Goal: Transaction & Acquisition: Book appointment/travel/reservation

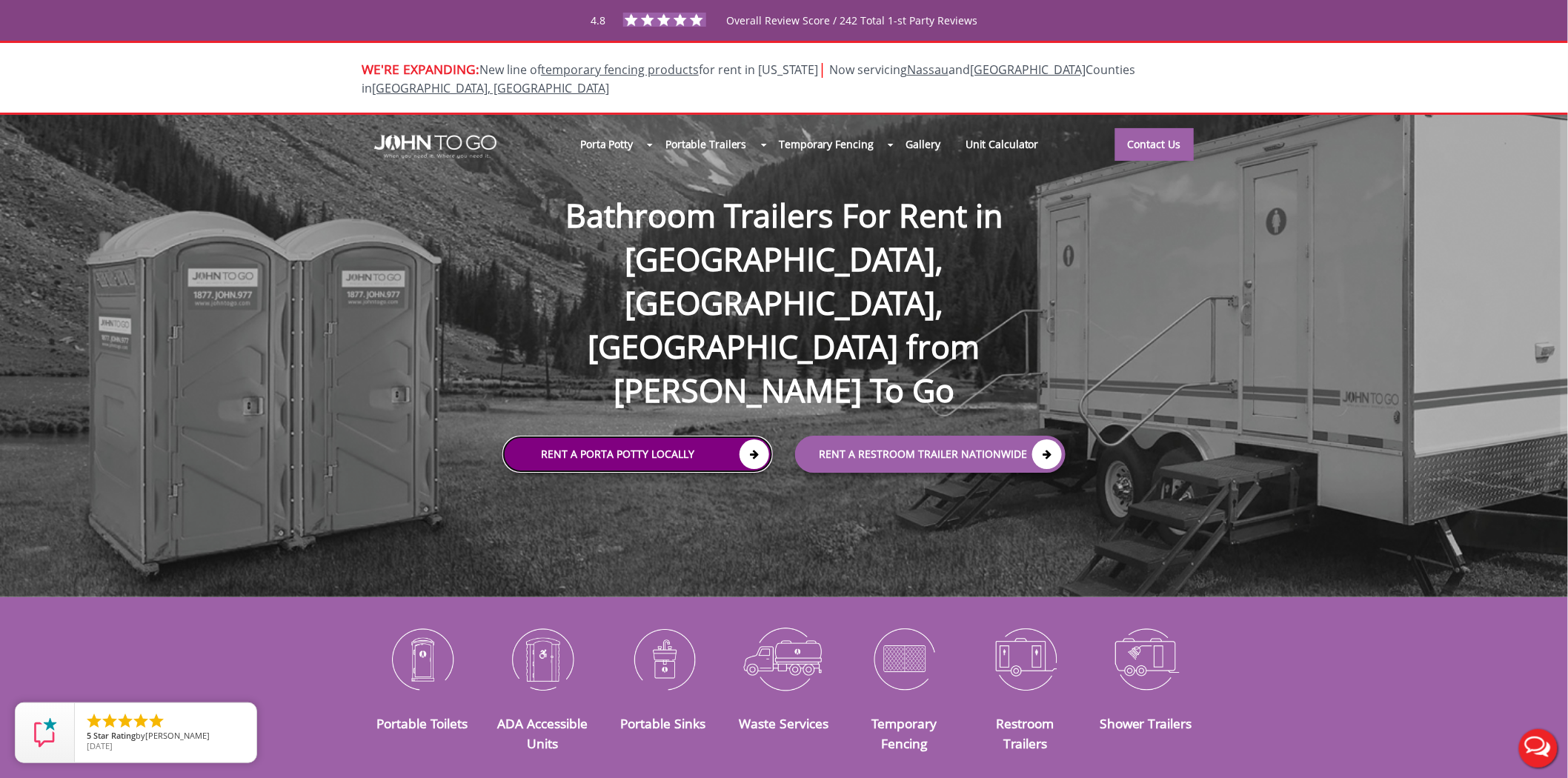
click at [620, 436] on link "Rent a Porta Potty Locally" at bounding box center [637, 454] width 271 height 37
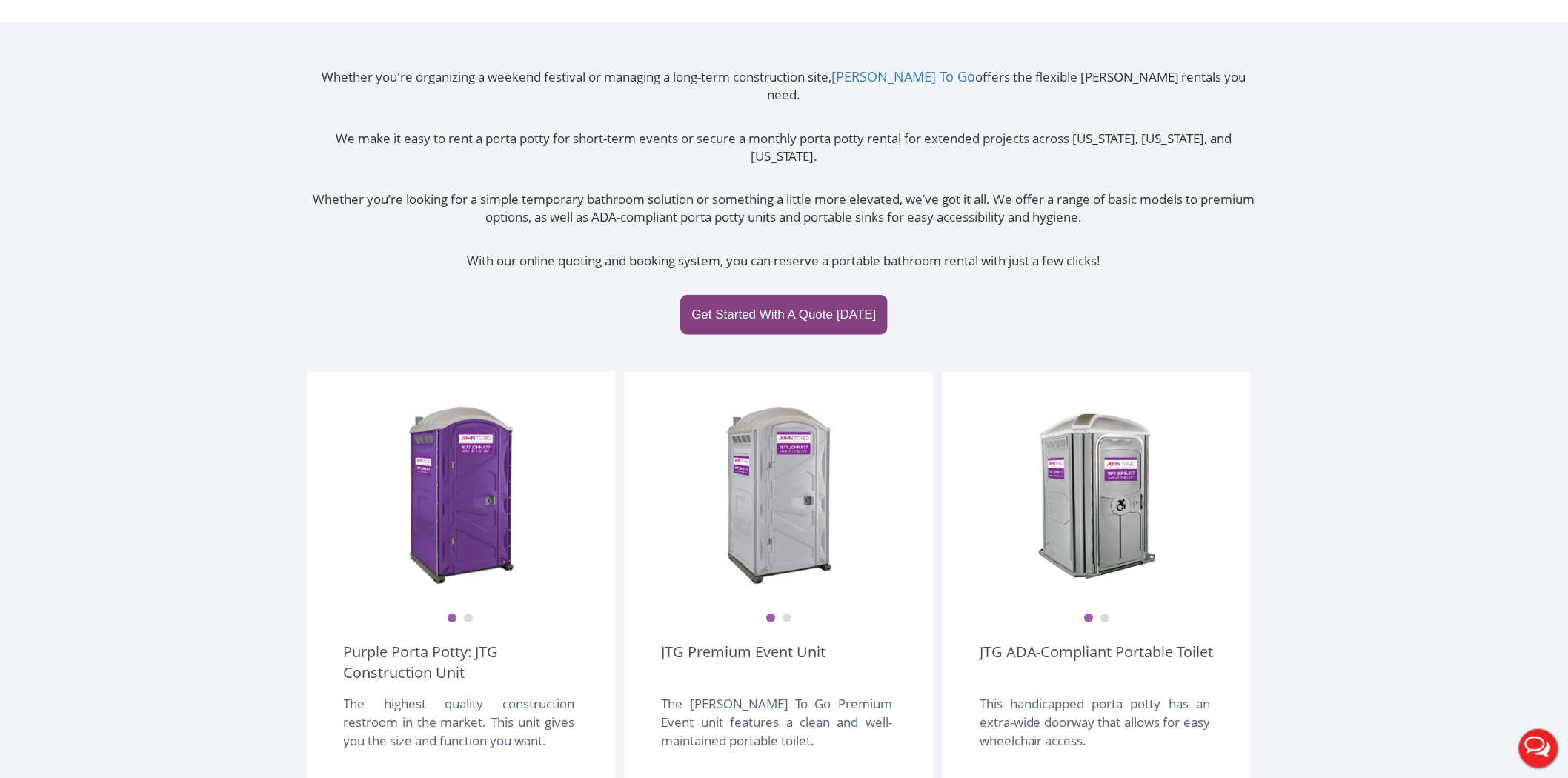
scroll to position [329, 0]
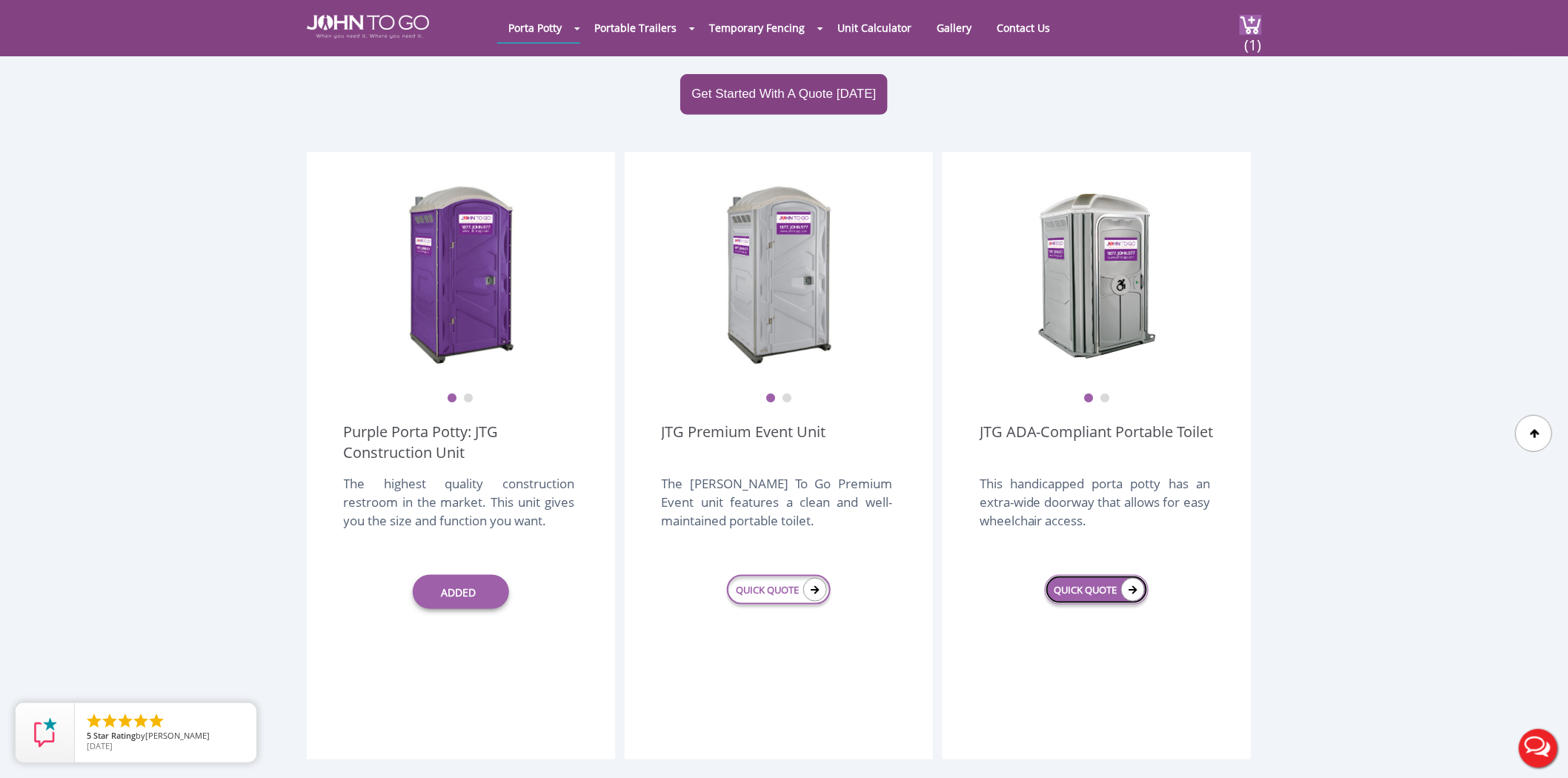
click at [1106, 575] on link "QUICK QUOTE" at bounding box center [1097, 590] width 104 height 30
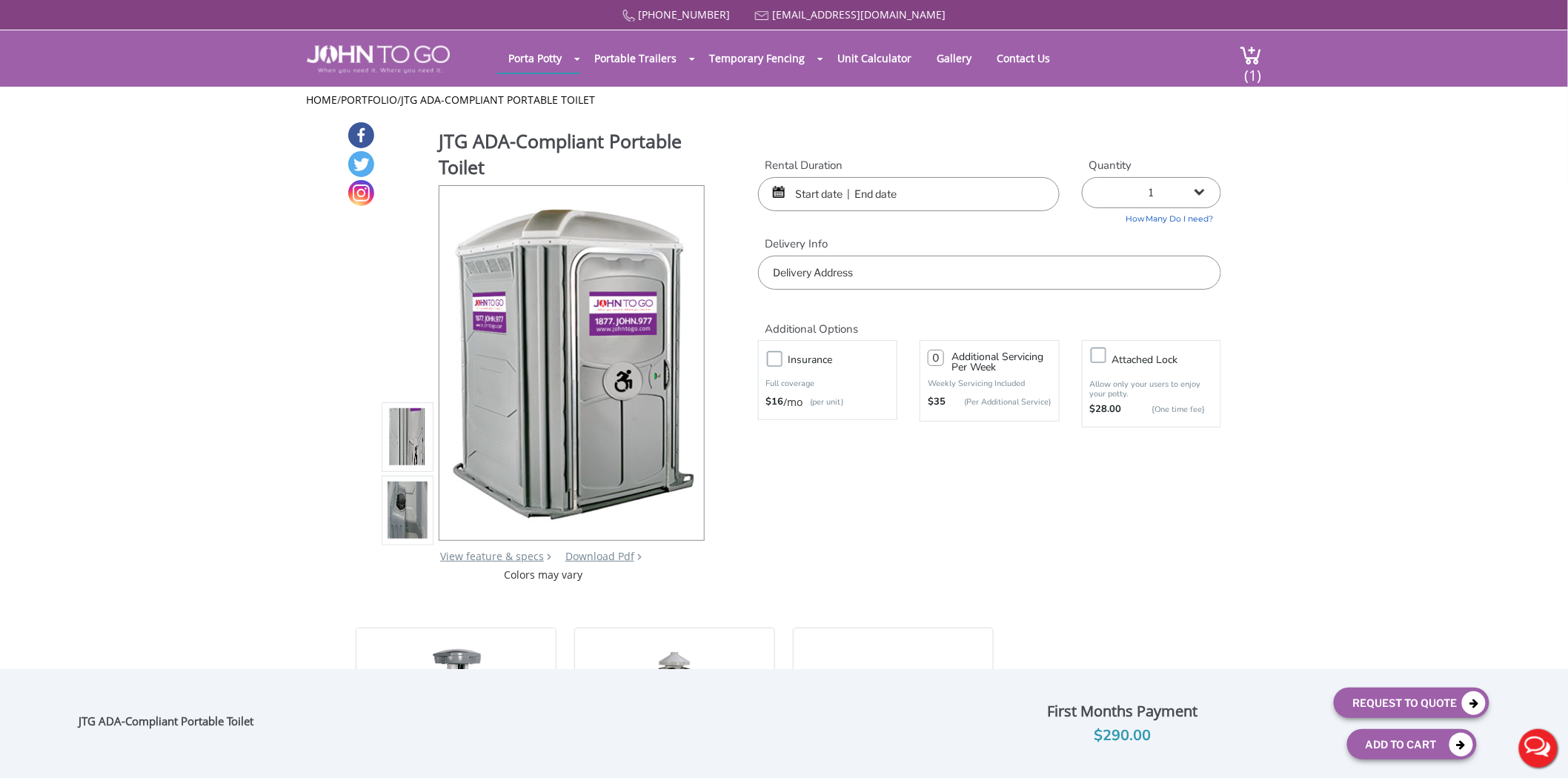
click at [797, 198] on input "text" at bounding box center [909, 194] width 302 height 34
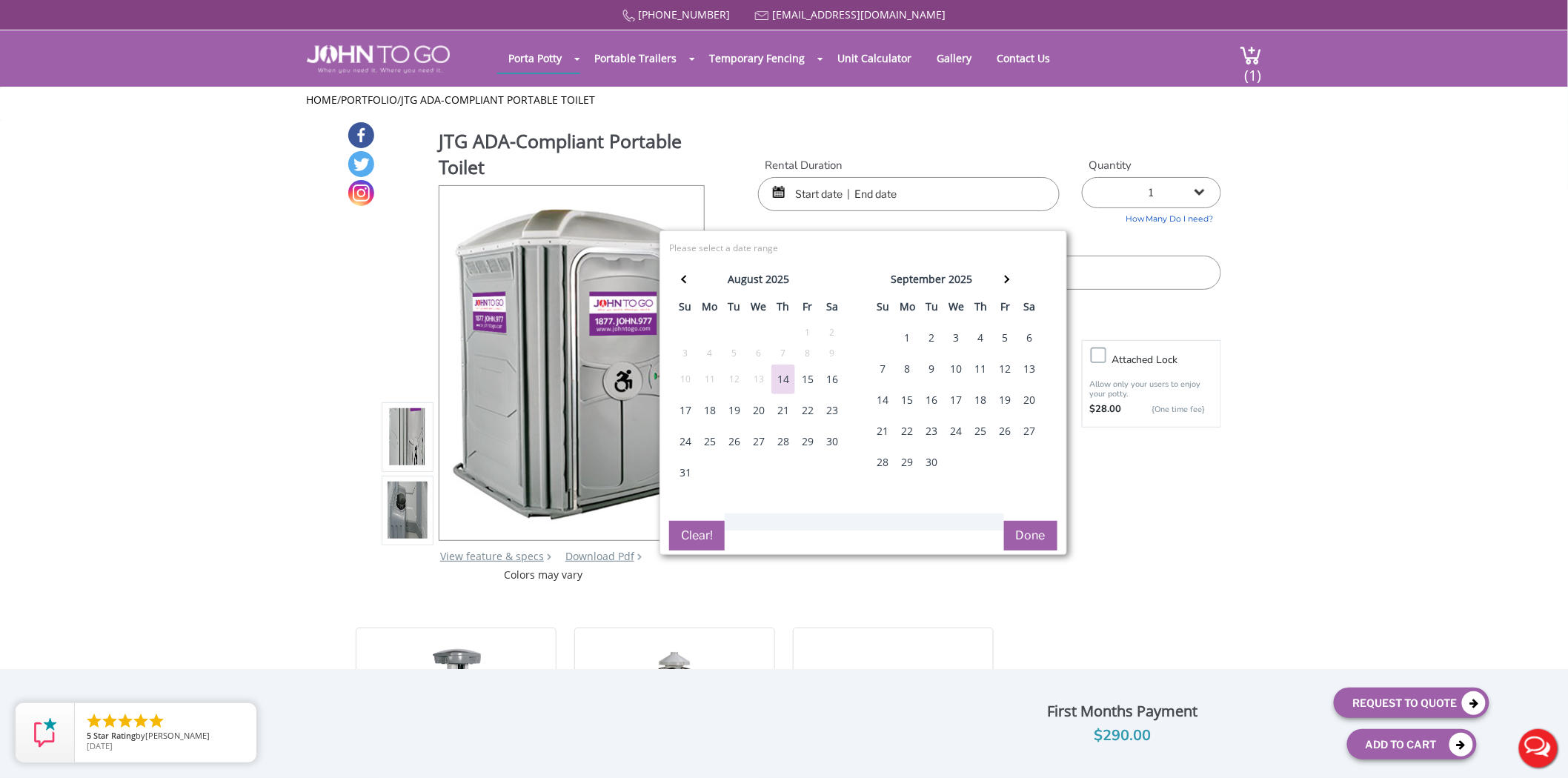
click at [1009, 371] on div "12" at bounding box center [1006, 369] width 23 height 30
click at [912, 399] on div "15" at bounding box center [908, 400] width 23 height 30
type input "09/12/2025 to 09/15/2025"
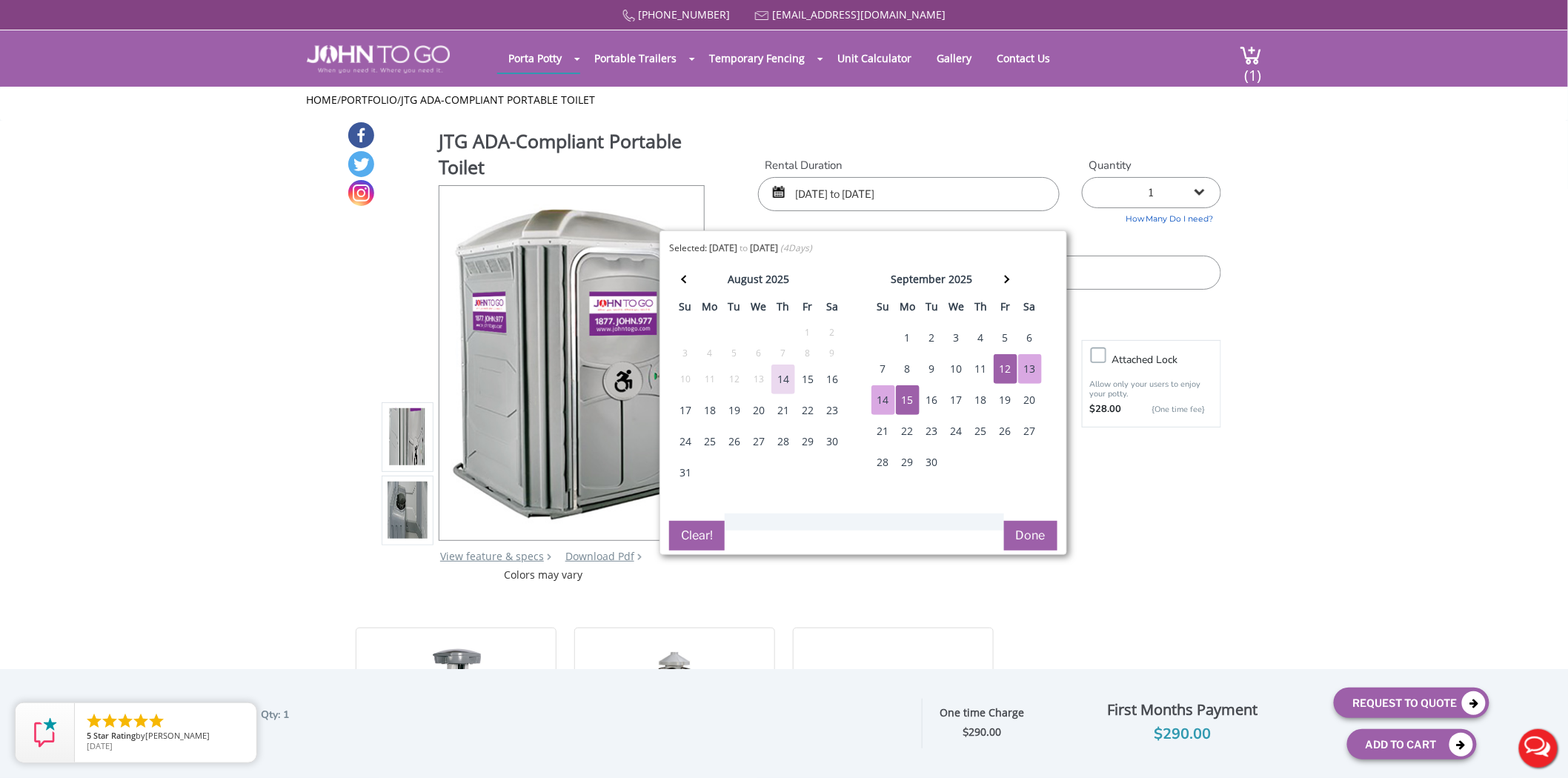
click at [1030, 533] on button "Done" at bounding box center [1031, 535] width 53 height 30
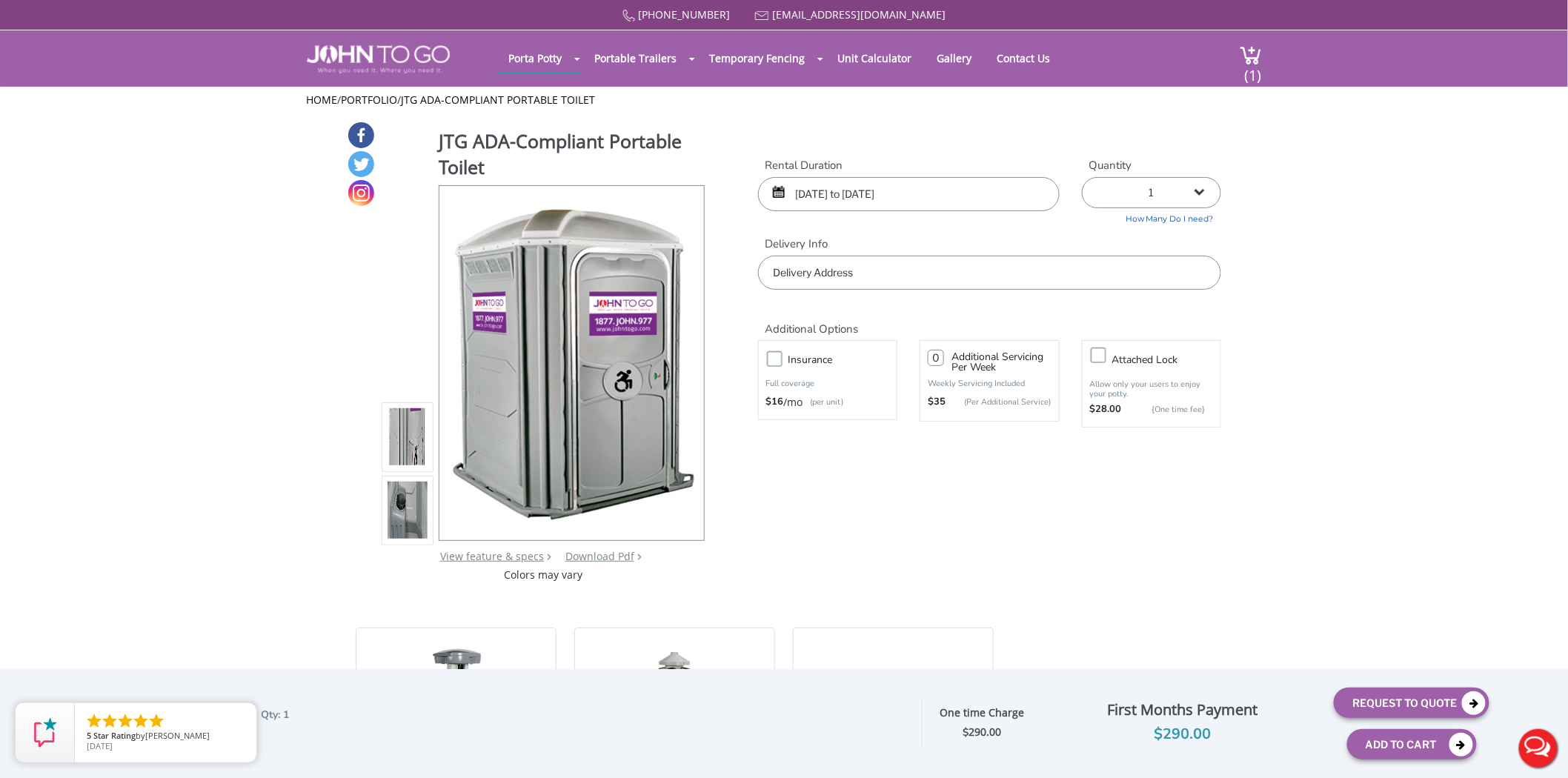
click at [872, 275] on input "text" at bounding box center [990, 273] width 464 height 34
type input "New York, NY, USA"
